Goal: Information Seeking & Learning: Understand process/instructions

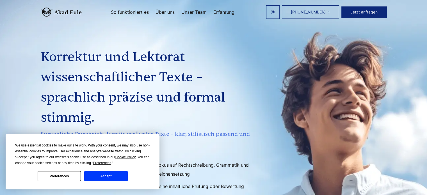
click at [103, 174] on button "Accept" at bounding box center [105, 176] width 43 height 10
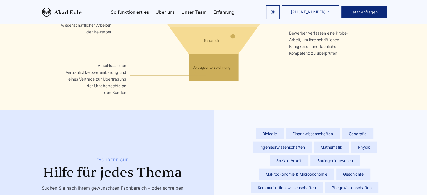
scroll to position [1562, 0]
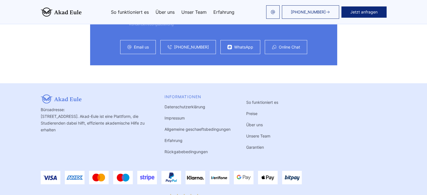
click at [165, 149] on link "Rückgabebedingungen" at bounding box center [186, 151] width 43 height 5
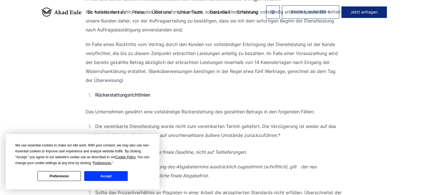
scroll to position [169, 0]
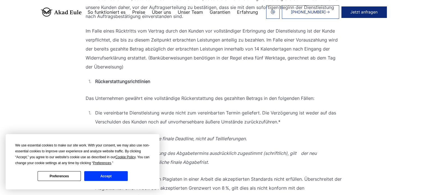
click at [103, 174] on button "Accept" at bounding box center [105, 176] width 43 height 10
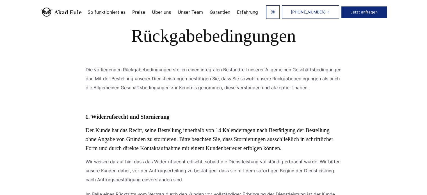
scroll to position [0, 0]
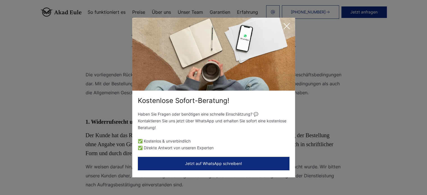
click at [286, 24] on icon at bounding box center [286, 26] width 11 height 11
